Goal: Information Seeking & Learning: Learn about a topic

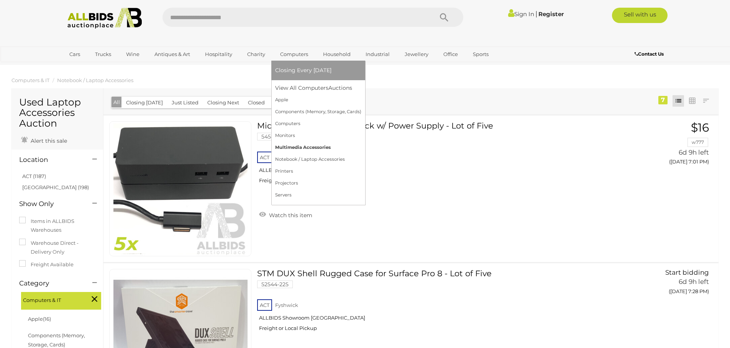
click at [296, 146] on link "Multimedia Accessories" at bounding box center [318, 147] width 86 height 12
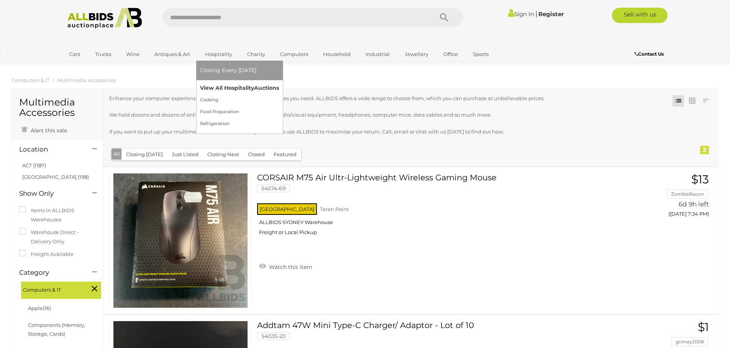
click at [225, 87] on link "View All Hospitality Auctions" at bounding box center [239, 88] width 79 height 12
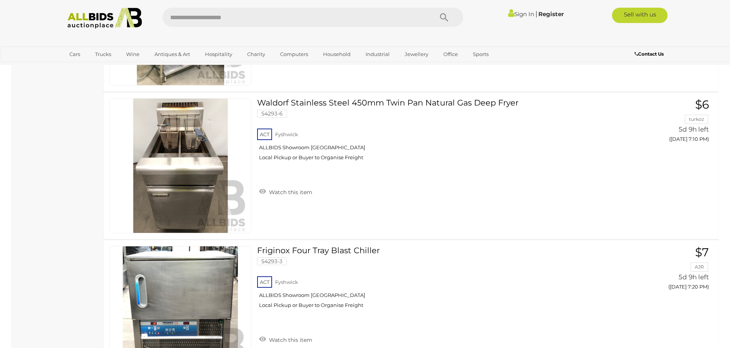
scroll to position [537, 0]
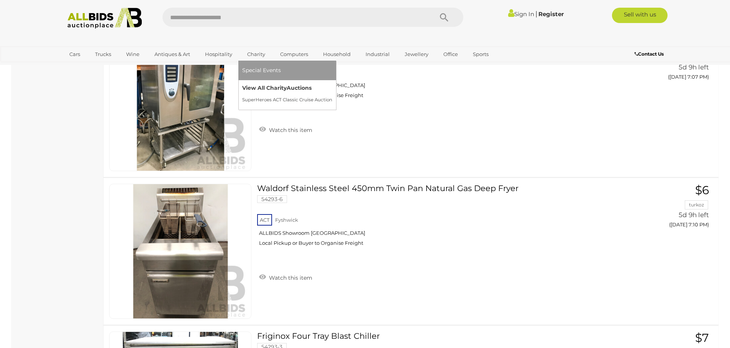
click at [251, 85] on link "View All Charity Auctions" at bounding box center [287, 88] width 90 height 12
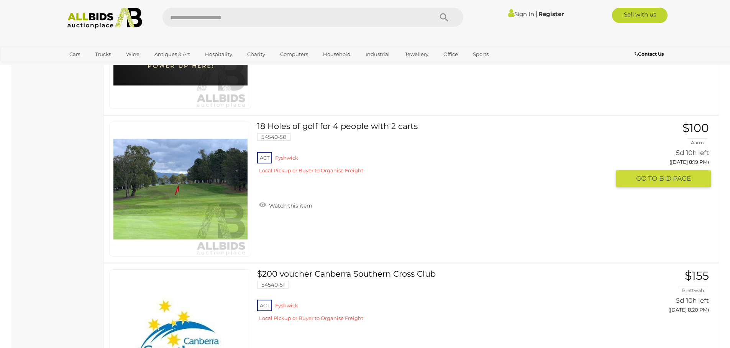
scroll to position [7166, 0]
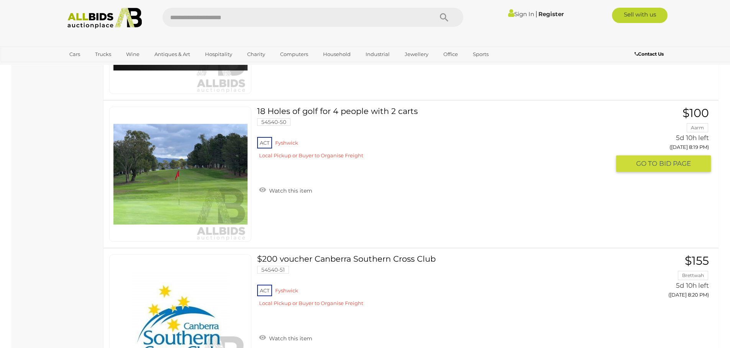
click at [311, 112] on link "18 Holes of golf for 4 people with 2 carts 54540-50 ACT Fyshwick" at bounding box center [436, 136] width 347 height 58
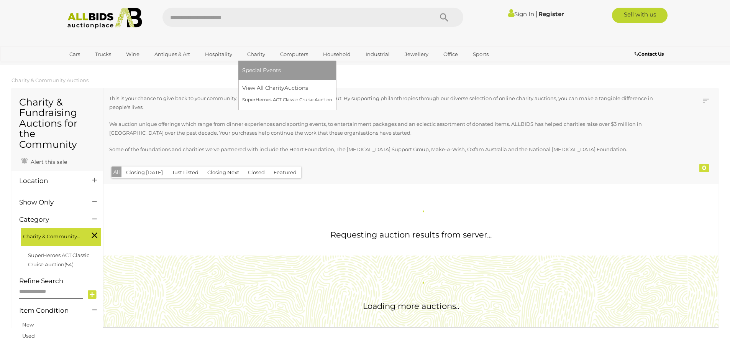
click at [251, 51] on link "Charity" at bounding box center [256, 54] width 28 height 13
click at [262, 88] on link "View All Charity Auctions" at bounding box center [287, 88] width 90 height 12
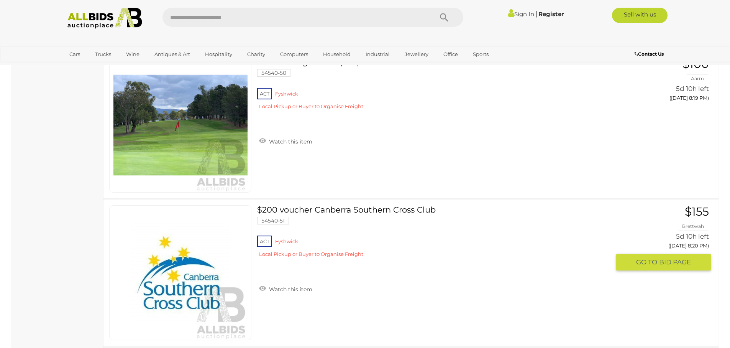
scroll to position [7112, 0]
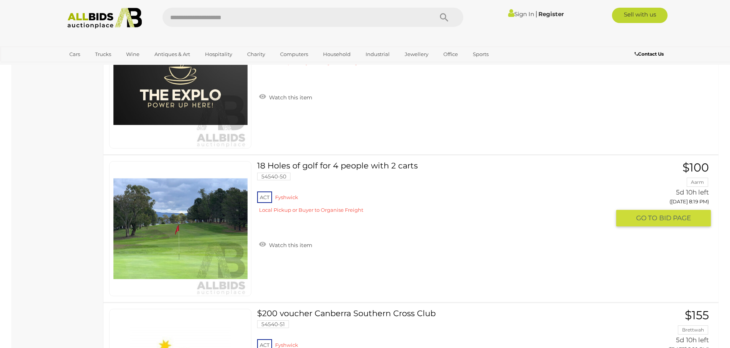
click at [202, 218] on link at bounding box center [180, 228] width 142 height 135
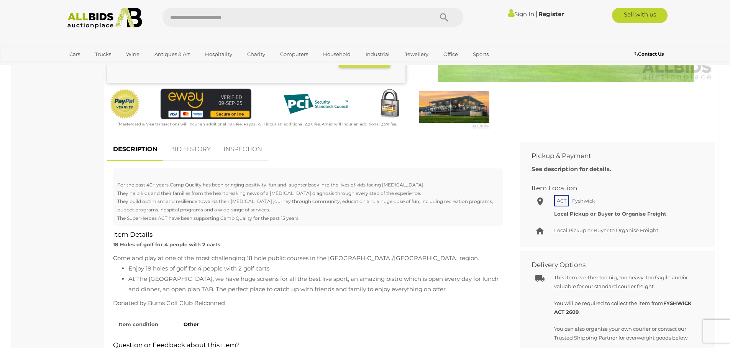
scroll to position [77, 0]
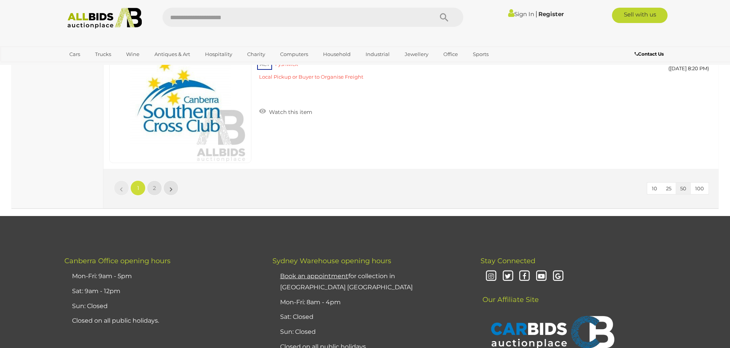
scroll to position [7380, 0]
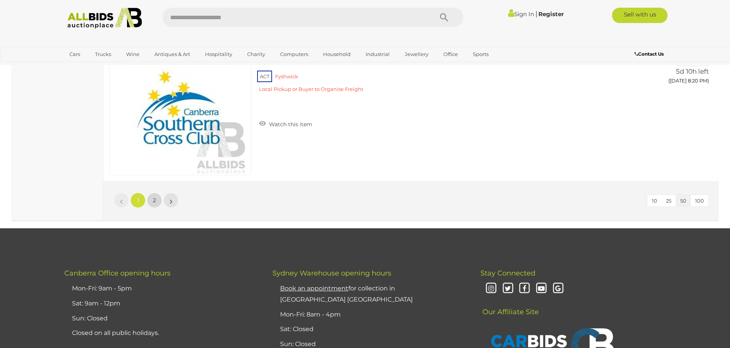
click at [154, 199] on span "2" at bounding box center [154, 200] width 3 height 7
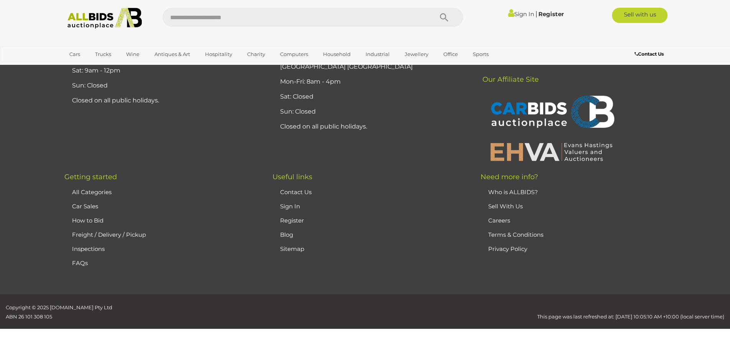
scroll to position [107, 0]
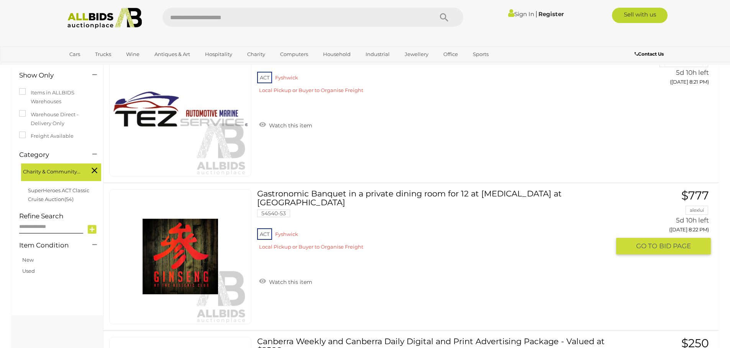
scroll to position [146, 0]
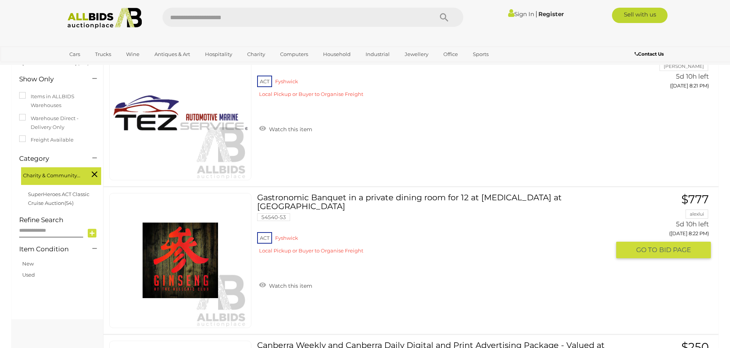
click at [294, 197] on link "Gastronomic Banquet in a private dining room for 12 at Ginseng at Hellenic Club…" at bounding box center [436, 226] width 347 height 67
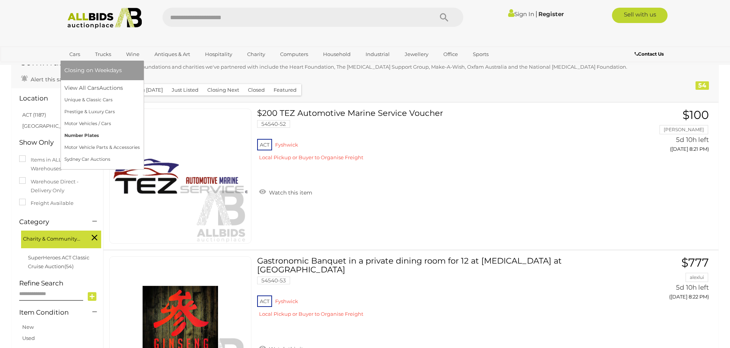
click at [79, 136] on link "Number Plates" at bounding box center [101, 136] width 75 height 12
